Goal: Check status: Check status

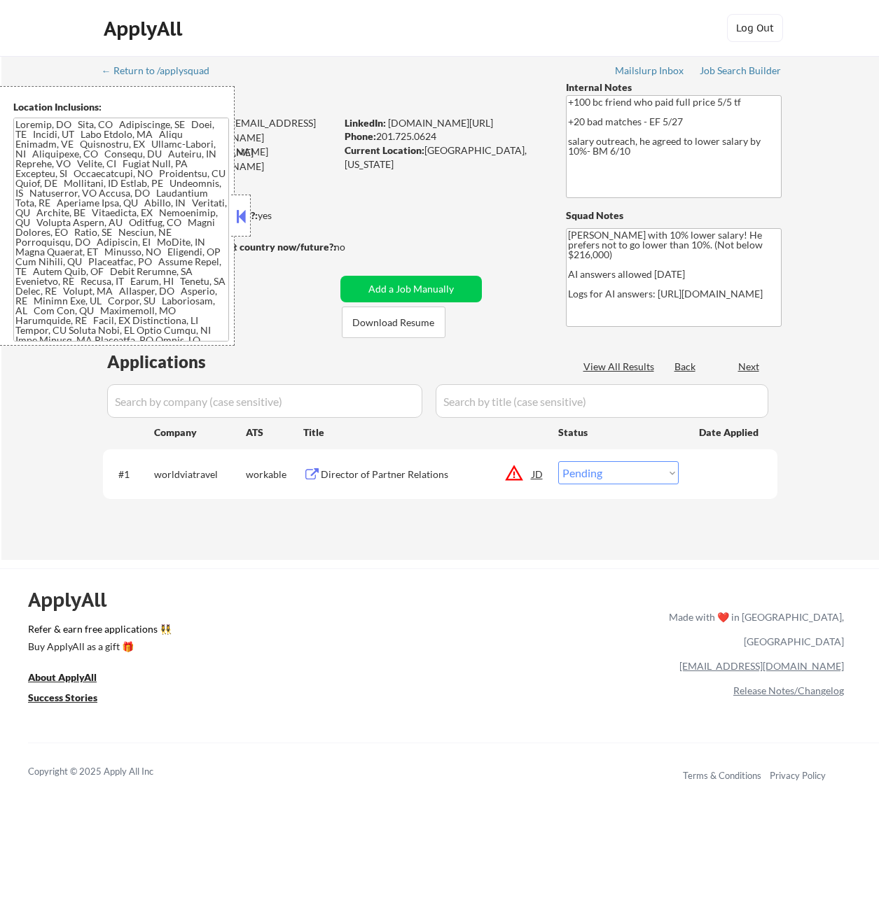
select select ""pending""
click at [246, 223] on button at bounding box center [240, 216] width 15 height 21
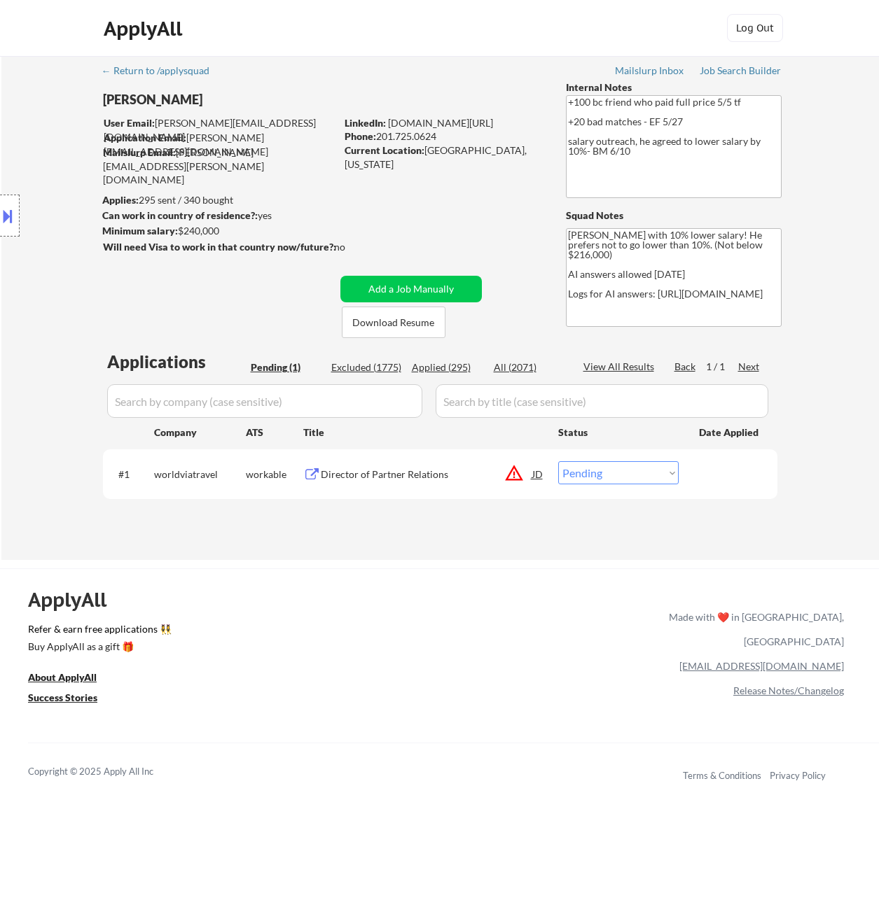
click at [451, 368] on div "Applied (295)" at bounding box center [447, 368] width 70 height 14
select select ""applied""
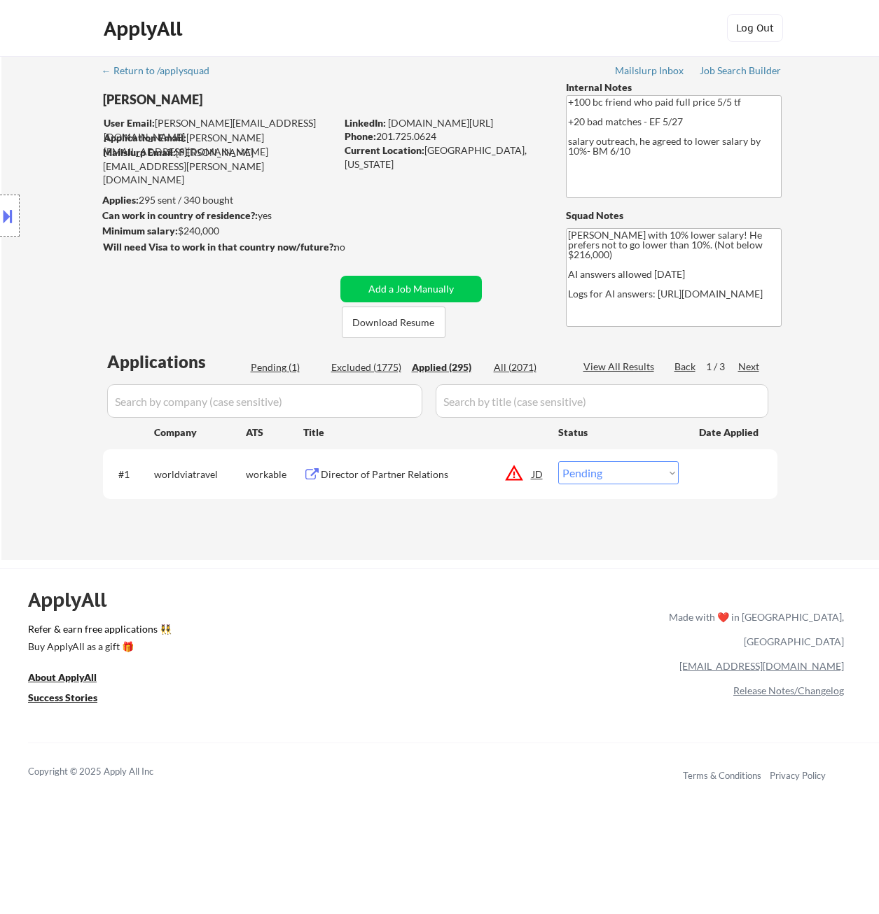
select select ""applied""
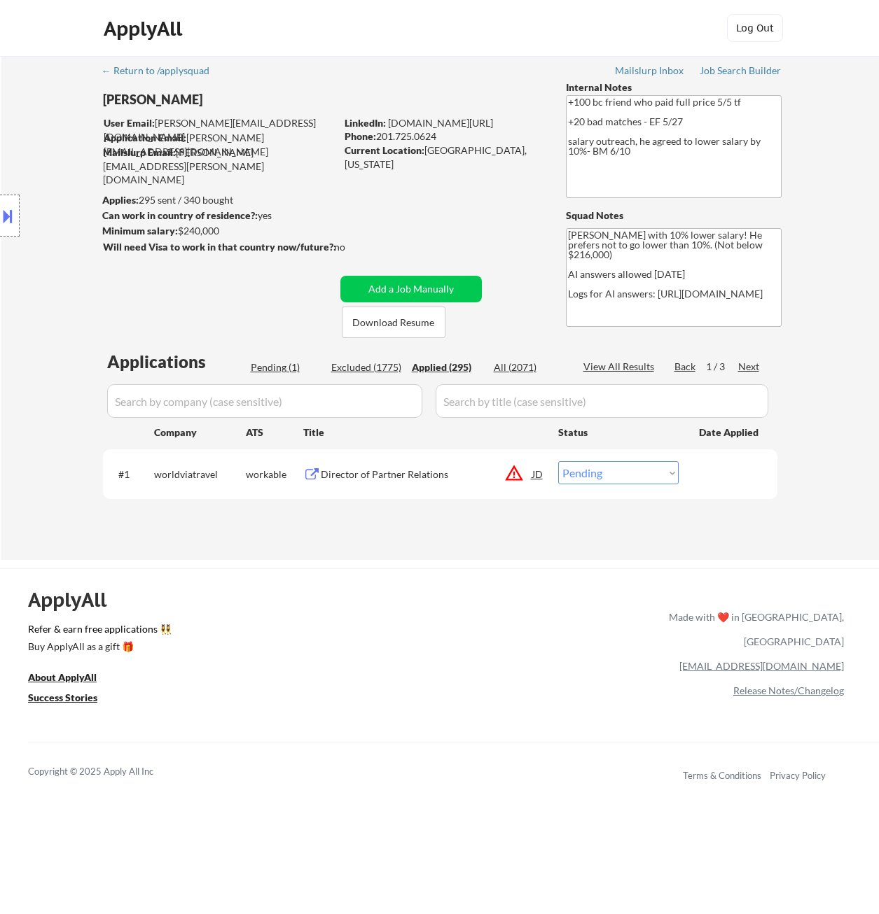
select select ""applied""
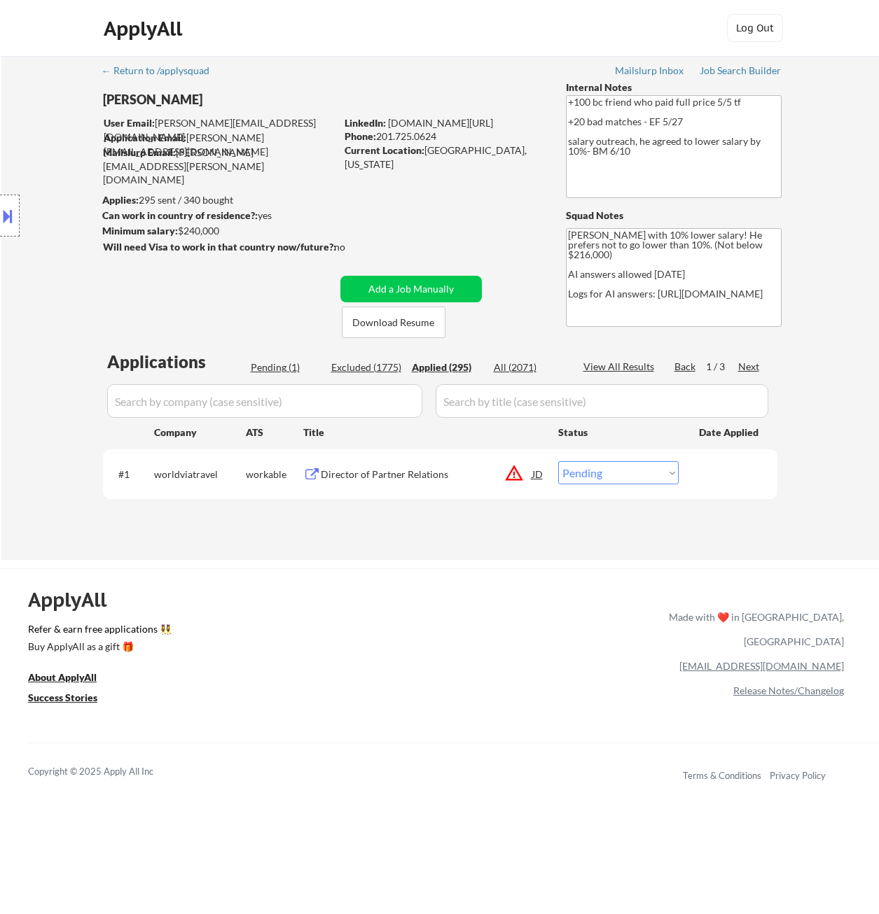
select select ""applied""
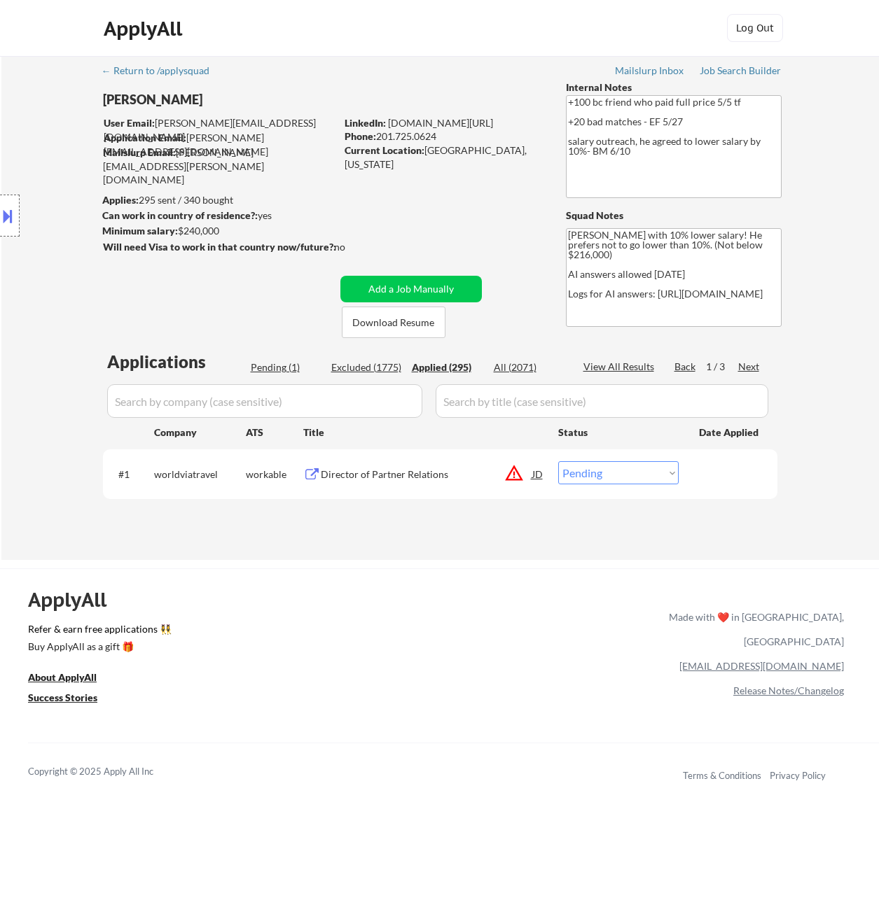
select select ""applied""
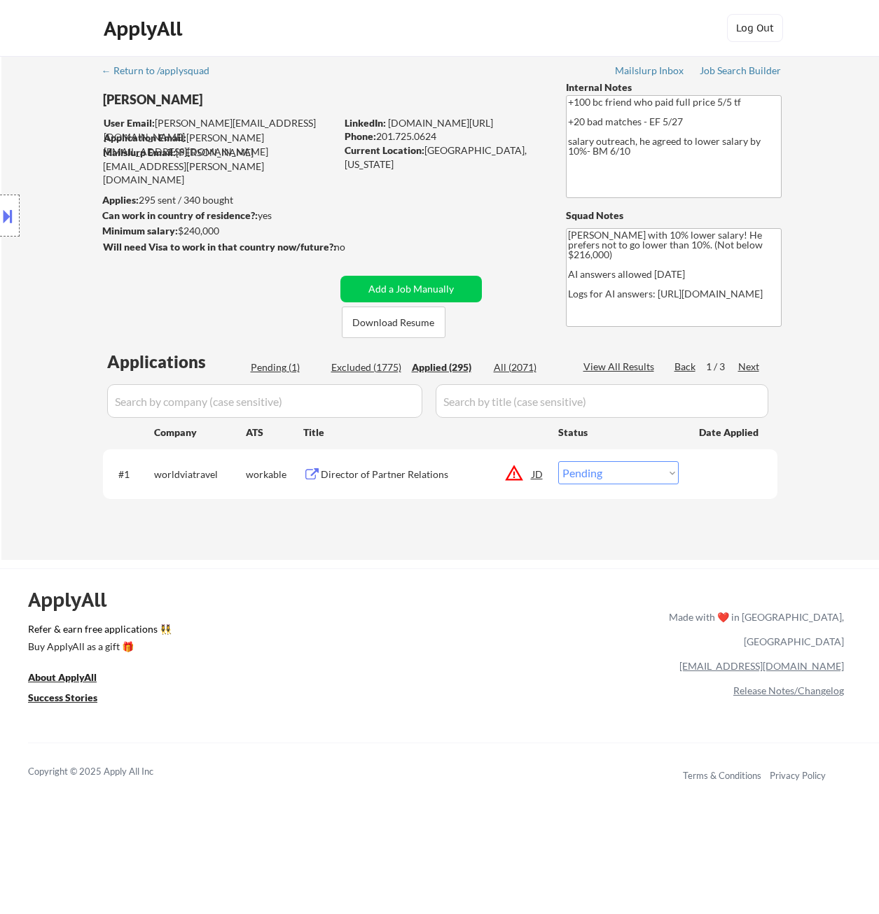
select select ""applied""
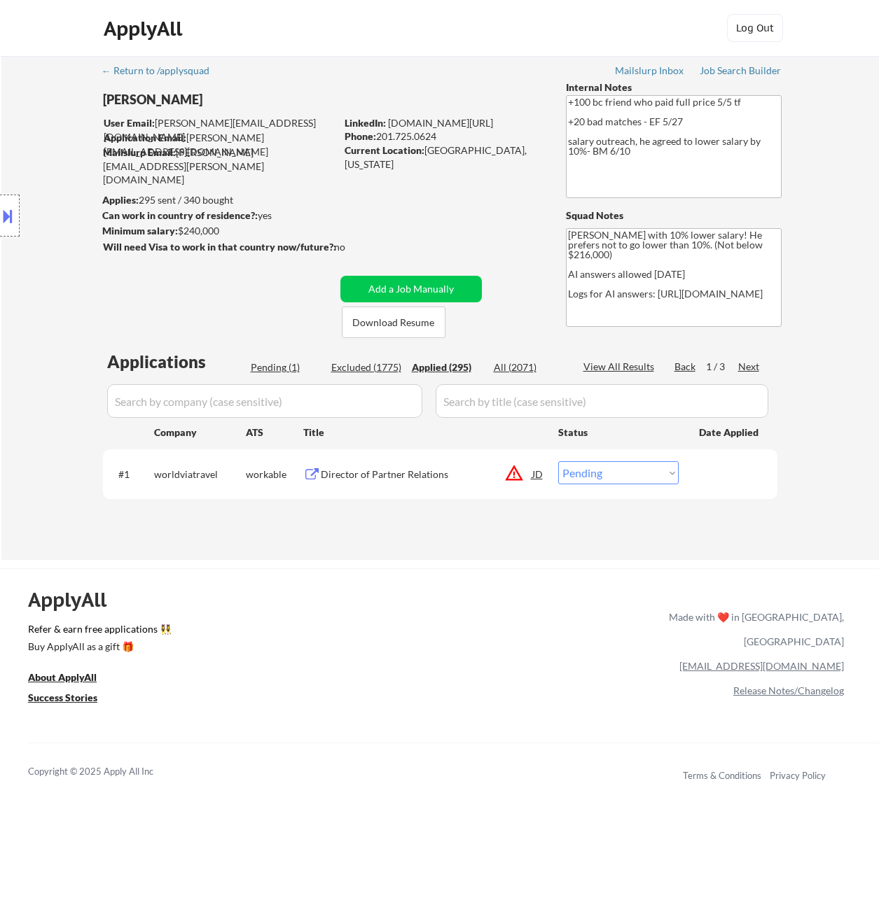
select select ""applied""
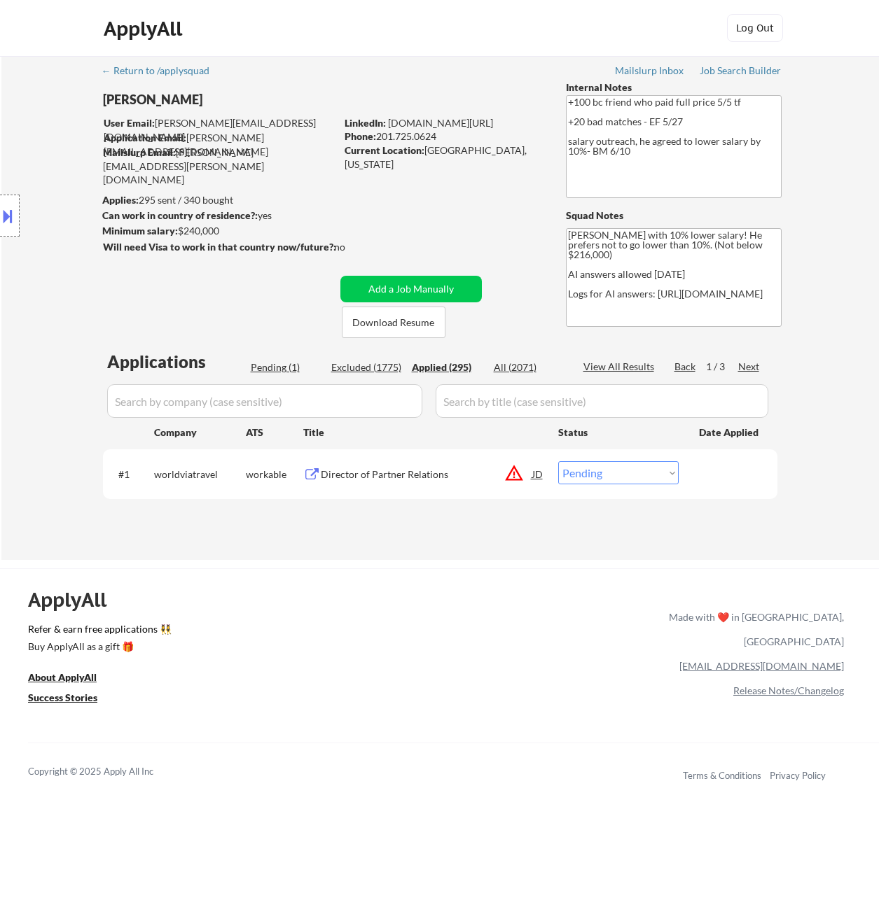
select select ""applied""
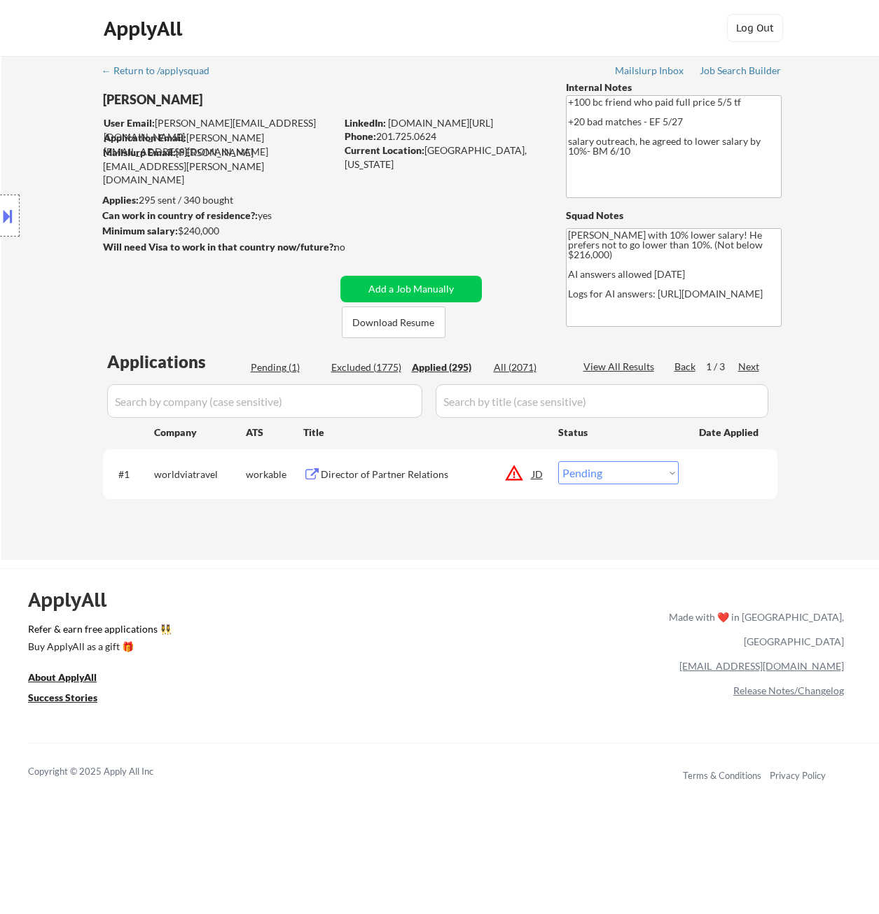
select select ""applied""
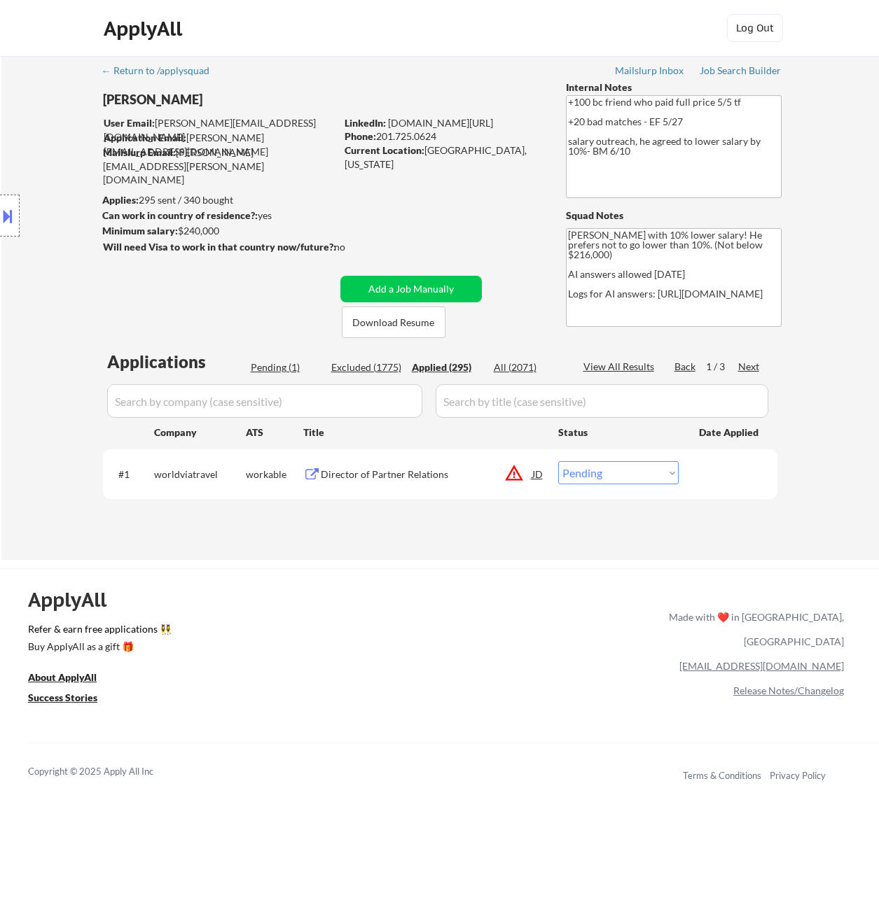
select select ""applied""
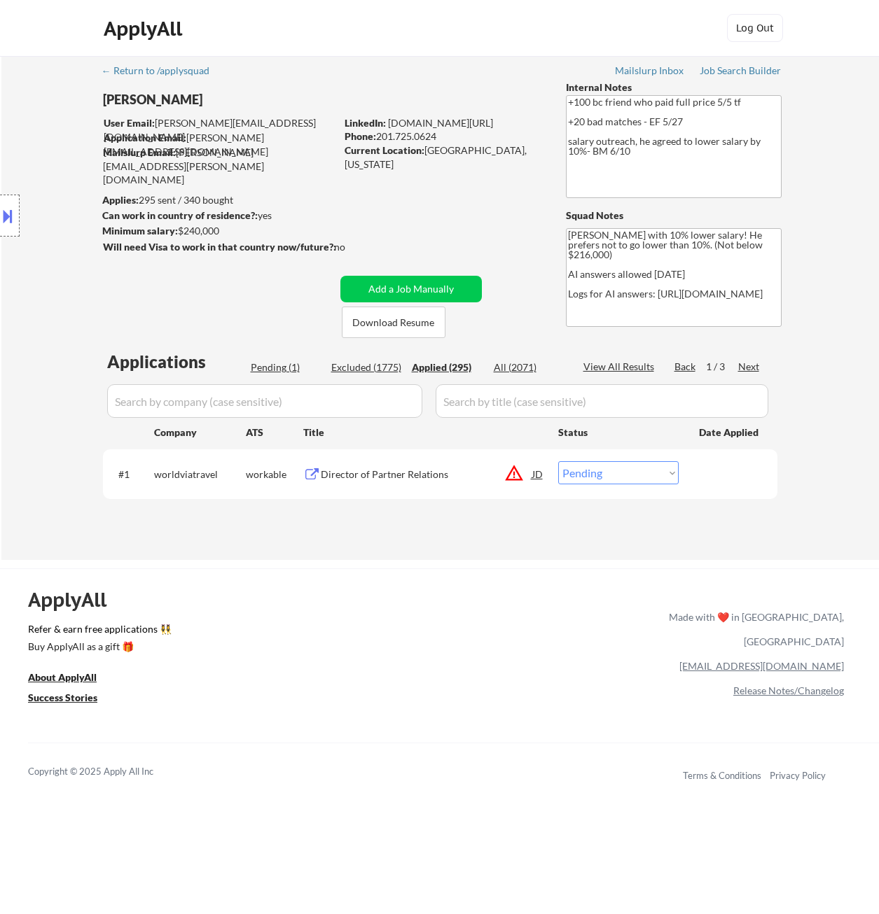
select select ""applied""
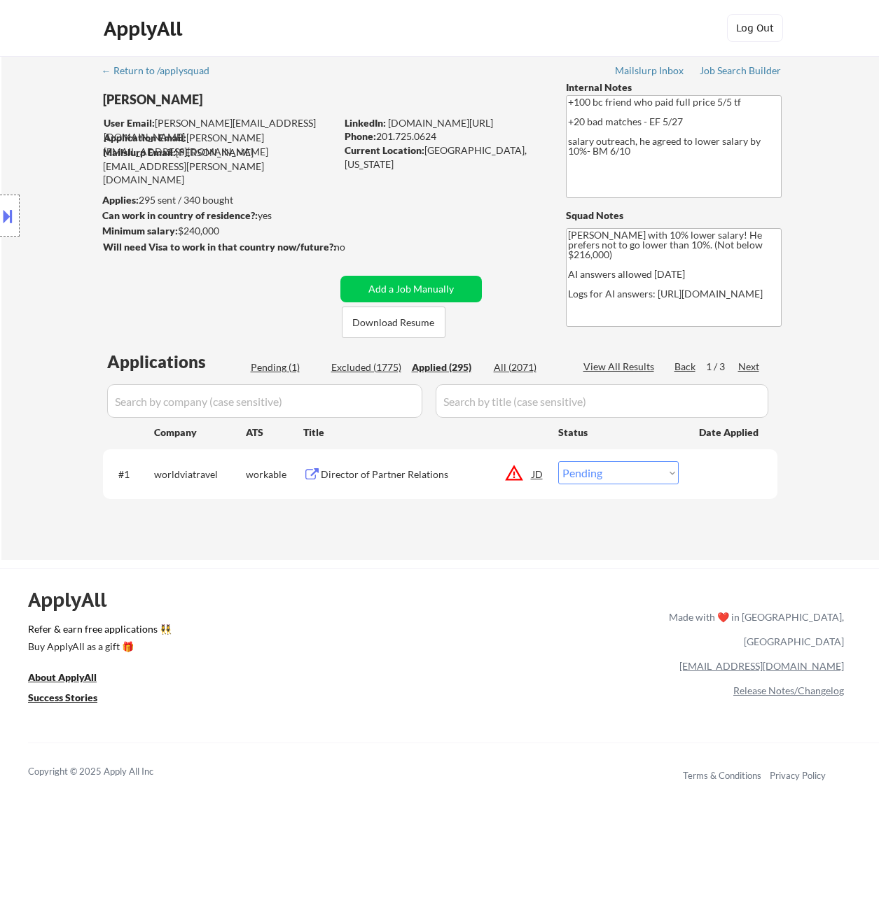
select select ""applied""
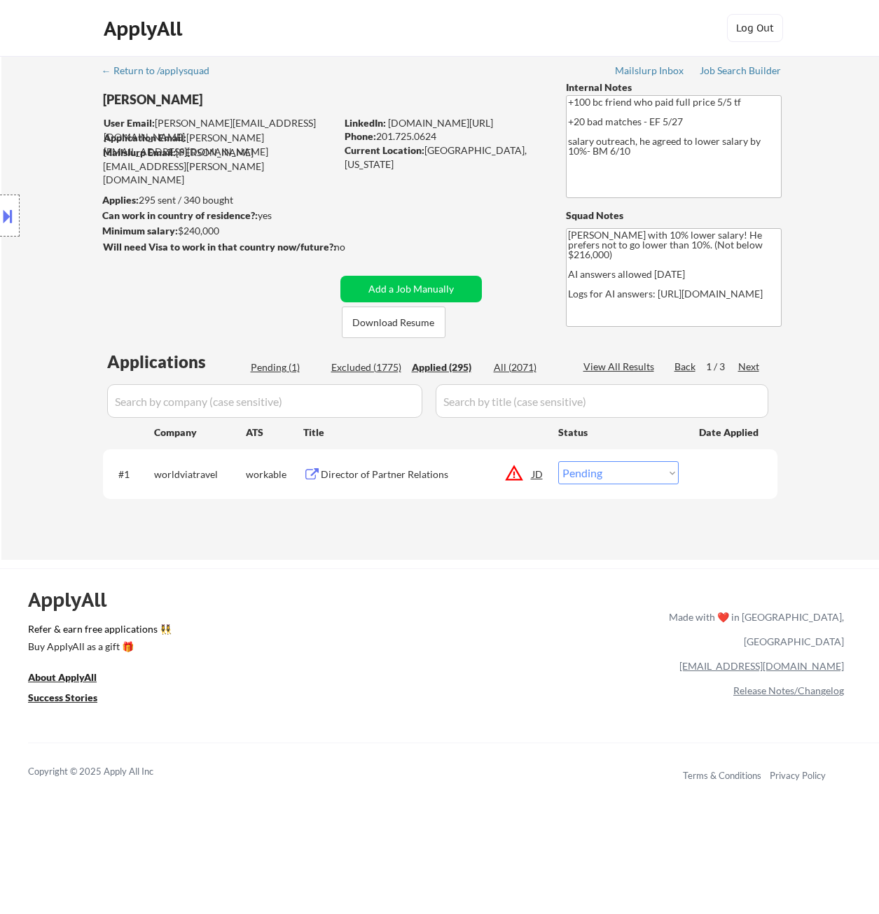
select select ""applied""
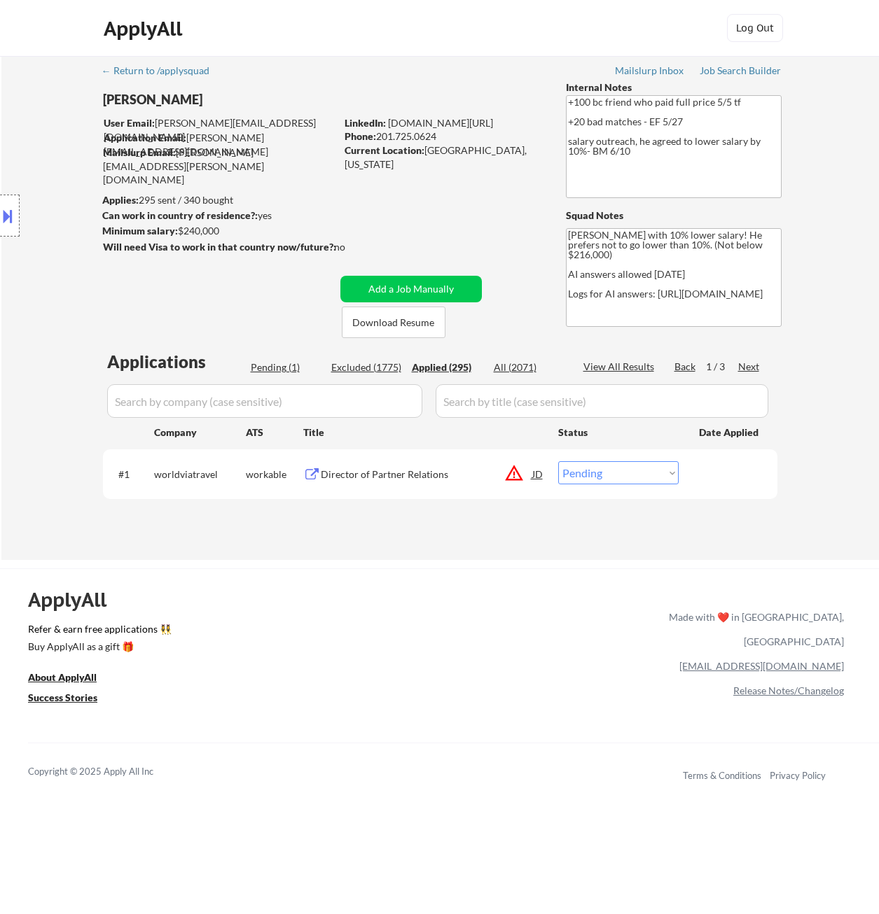
select select ""applied""
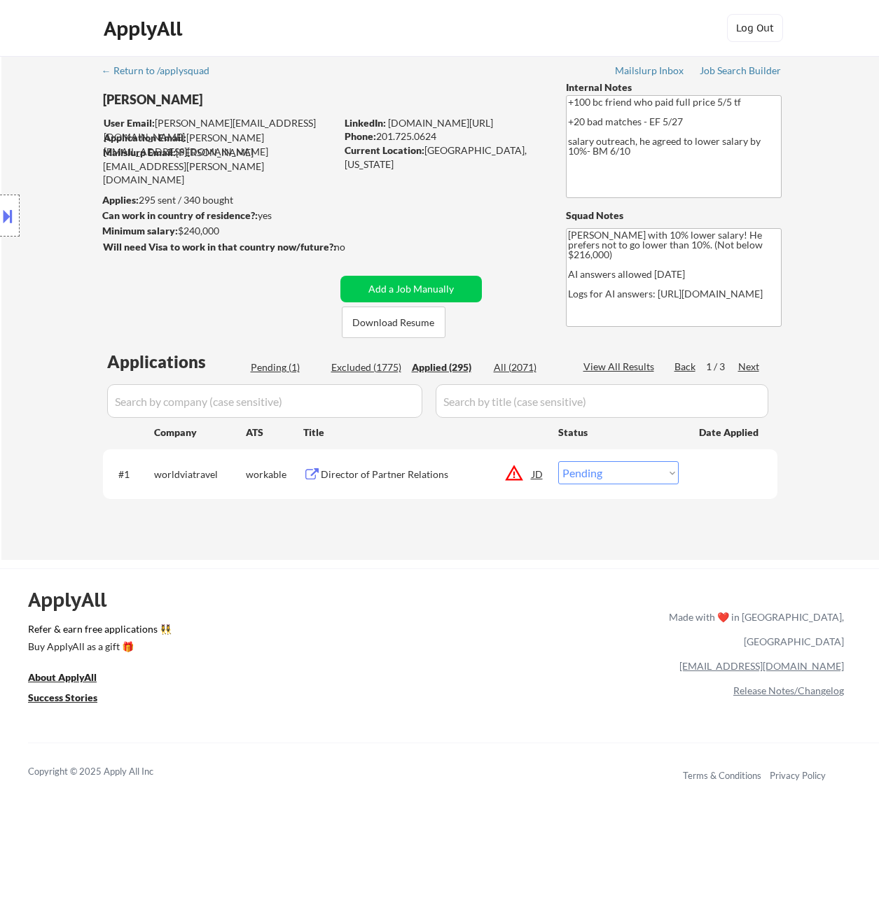
select select ""applied""
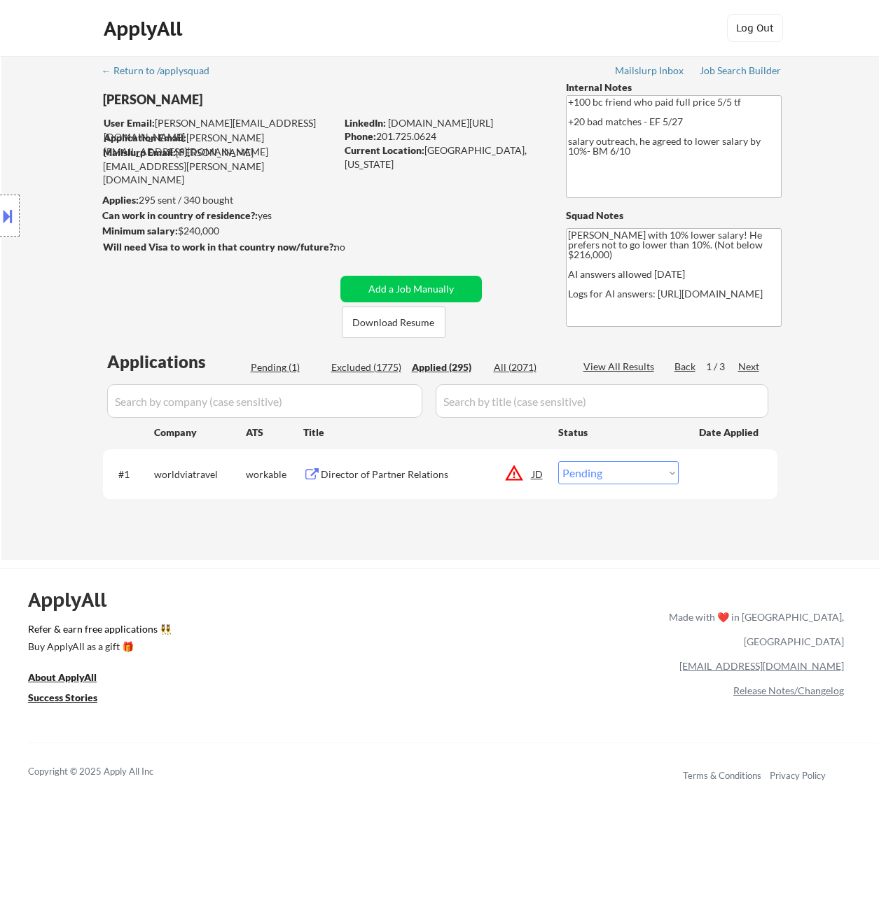
select select ""applied""
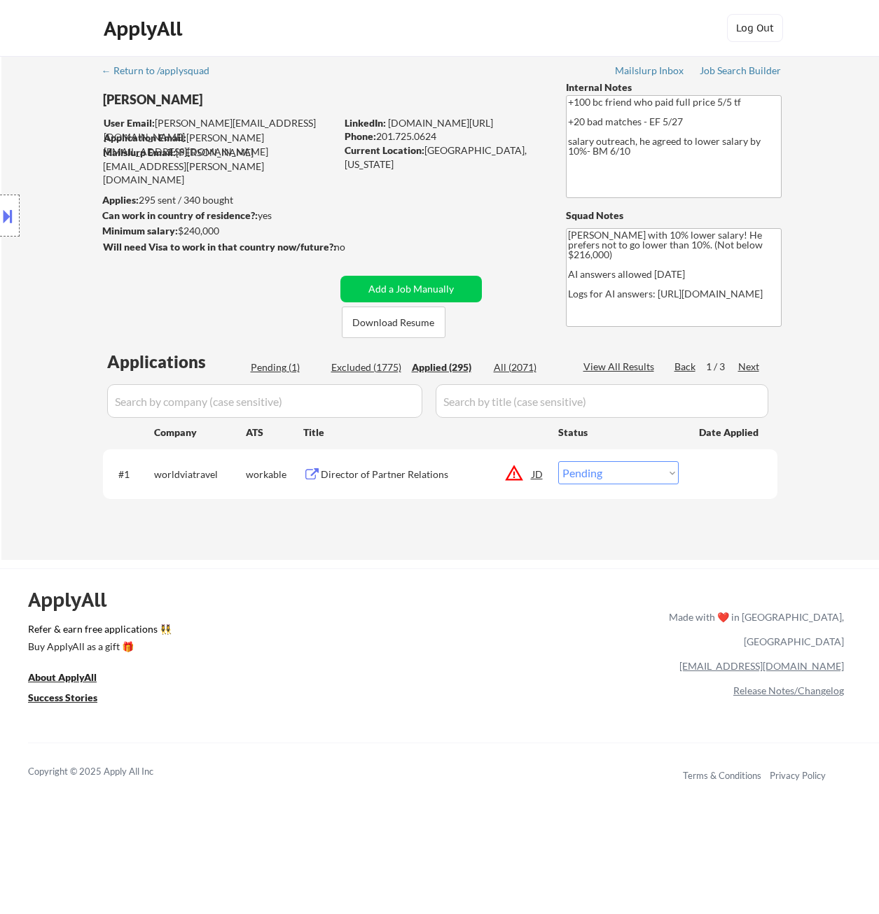
select select ""applied""
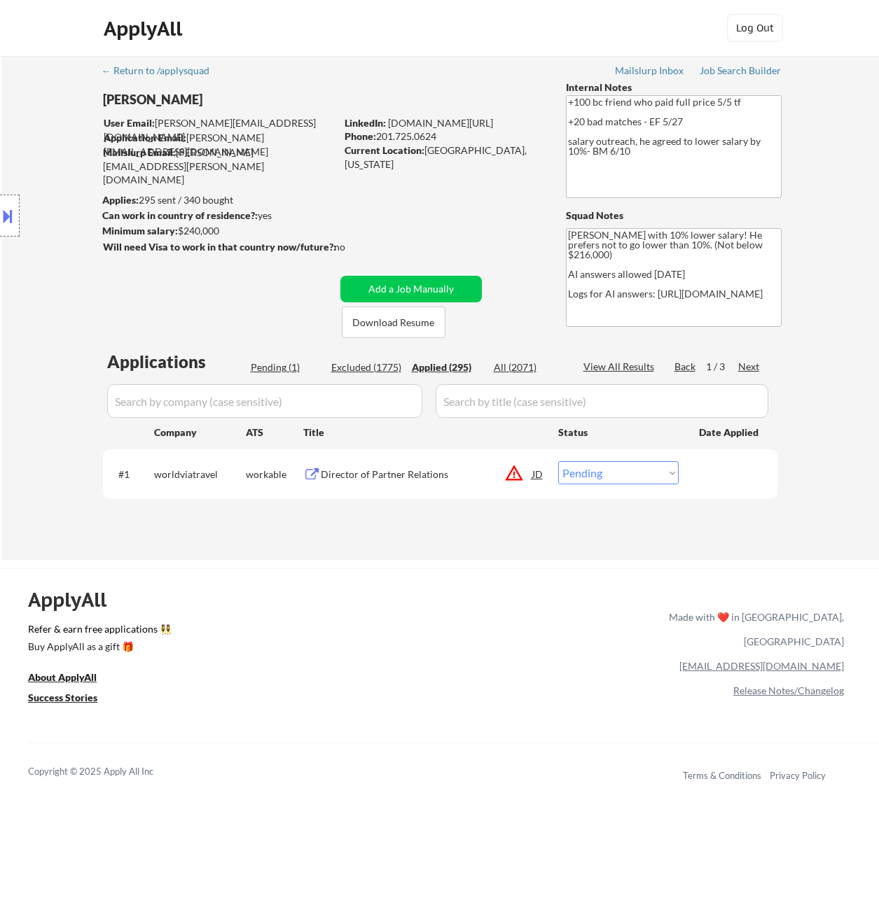
select select ""applied""
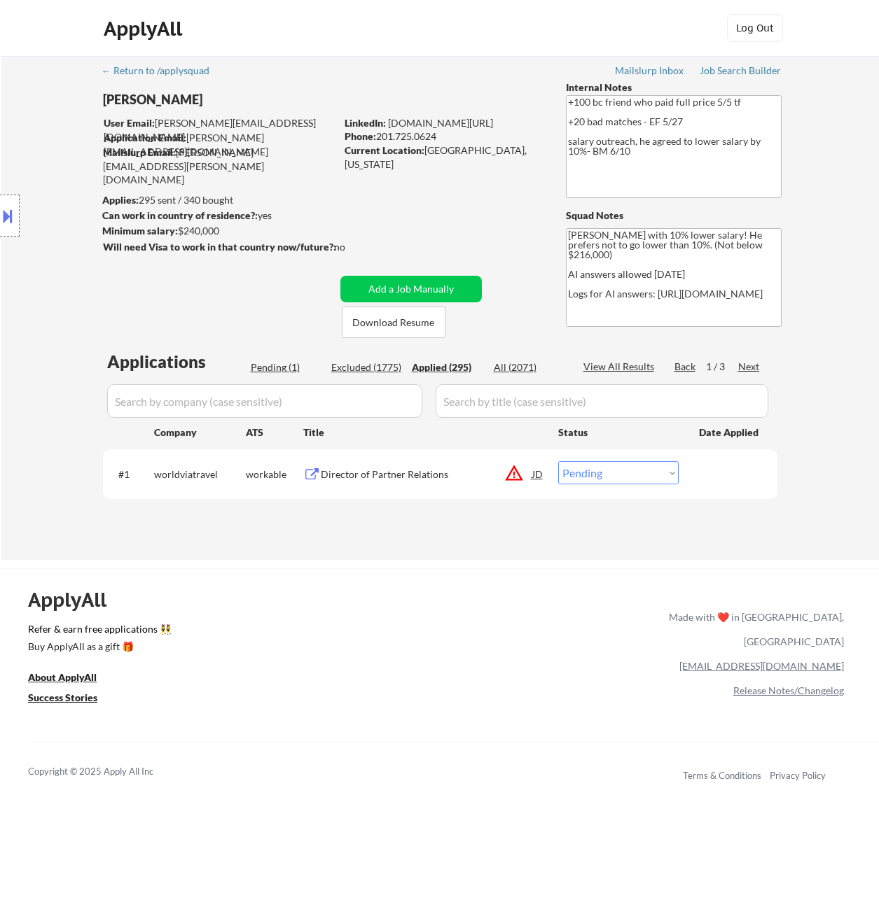
select select ""applied""
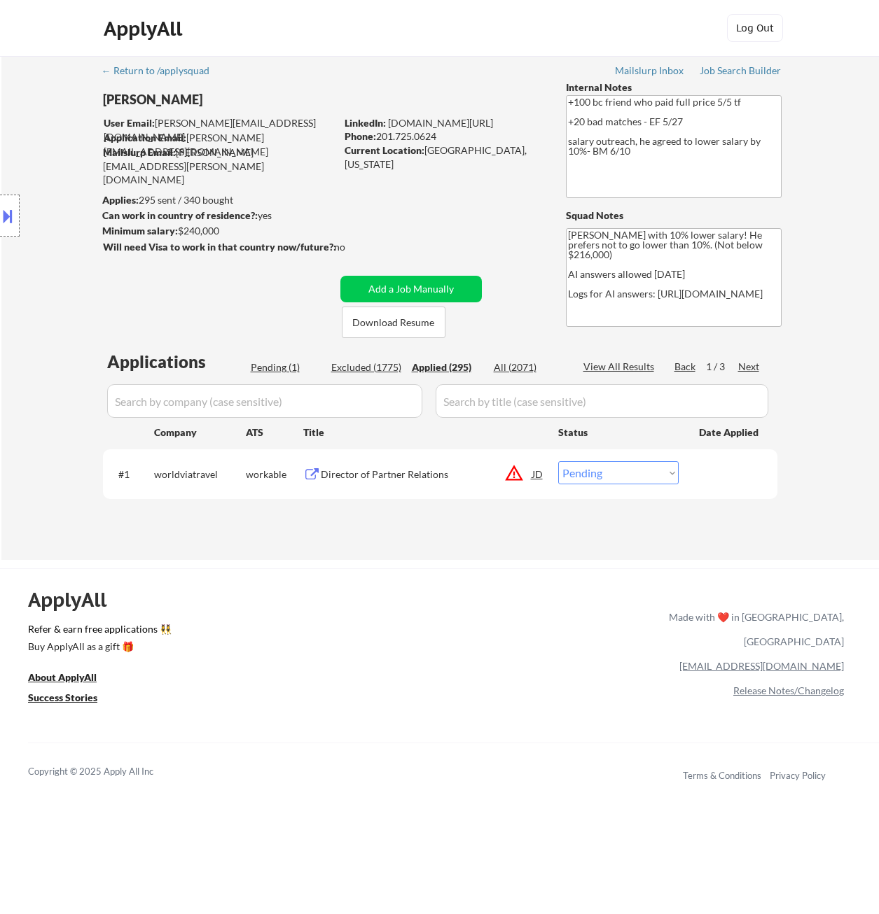
select select ""applied""
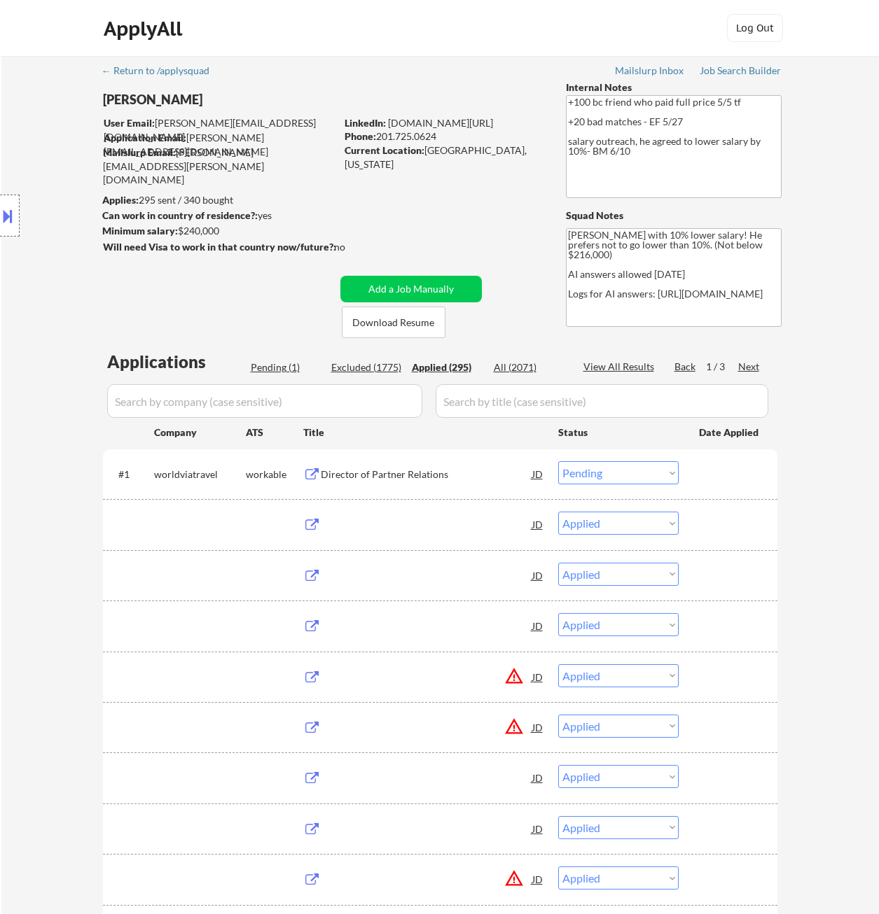
select select ""applied""
